Goal: Find contact information: Find contact information

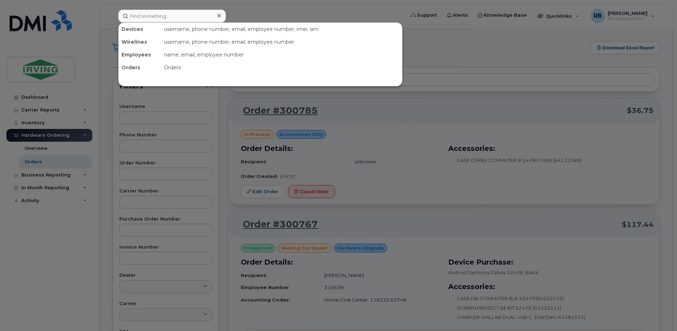
scroll to position [711, 0]
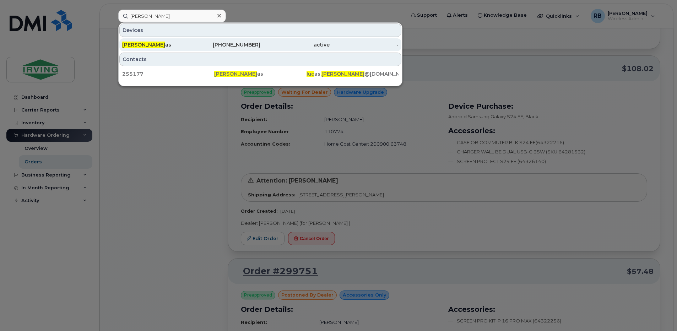
type input "[PERSON_NAME]"
click at [152, 45] on div "[PERSON_NAME] as" at bounding box center [156, 44] width 69 height 7
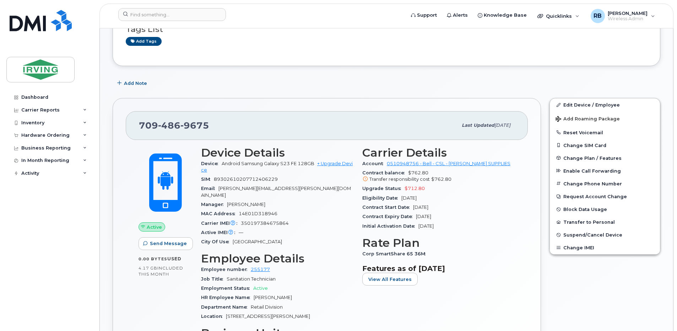
scroll to position [142, 0]
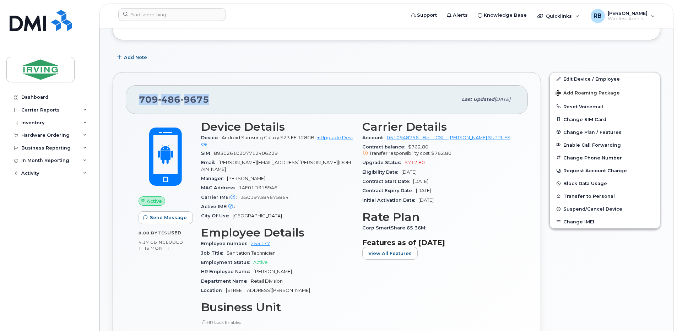
drag, startPoint x: 206, startPoint y: 98, endPoint x: 136, endPoint y: 99, distance: 69.7
click at [136, 99] on div "709 486 9675 Last updated Sep 12, 2025" at bounding box center [327, 99] width 402 height 28
copy span "709 486 9675"
